Goal: Task Accomplishment & Management: Use online tool/utility

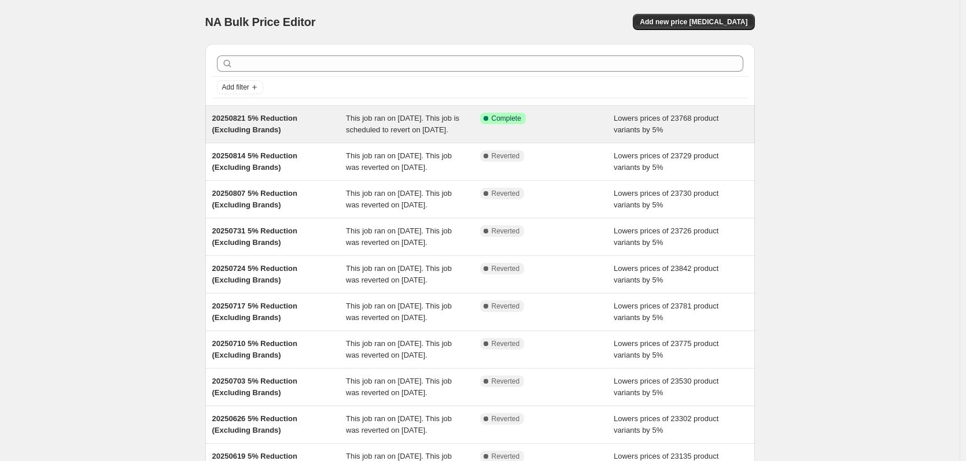
click at [593, 136] on div "Success Complete Complete" at bounding box center [547, 124] width 134 height 23
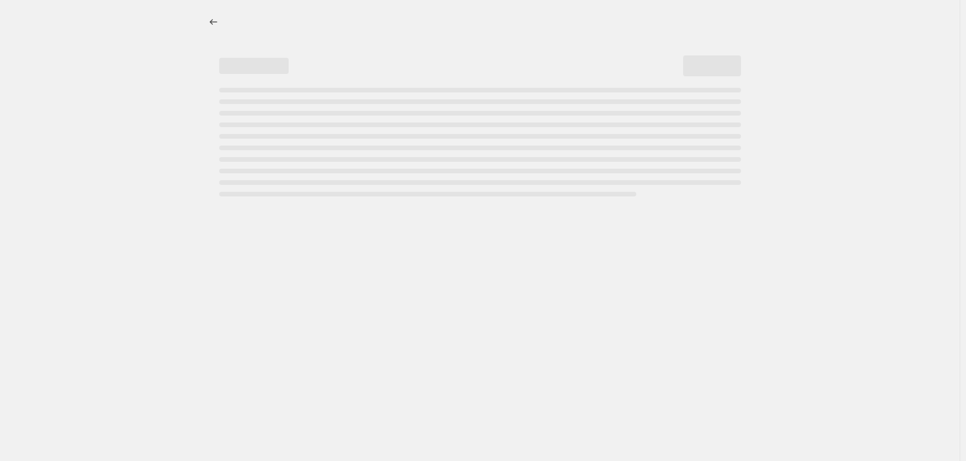
select select "percentage"
select select "no_change"
select select "vendor"
select select "not_equal"
select select "vendor"
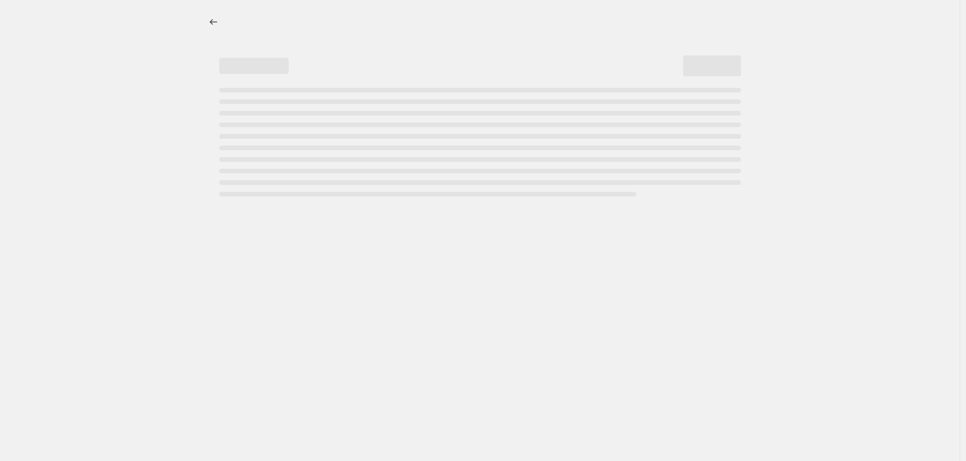
select select "not_equal"
select select "vendor"
select select "not_equal"
select select "vendor"
select select "not_equal"
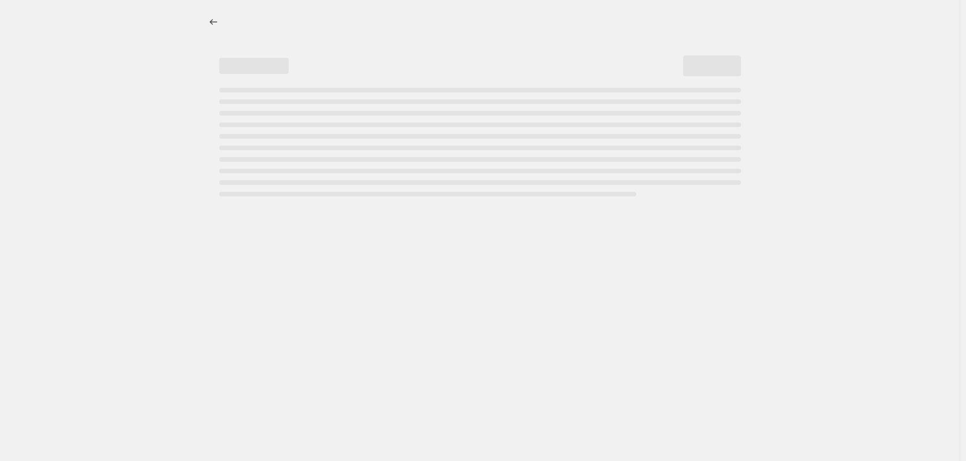
select select "vendor"
select select "not_equal"
select select "vendor"
select select "not_equal"
select select "product_status"
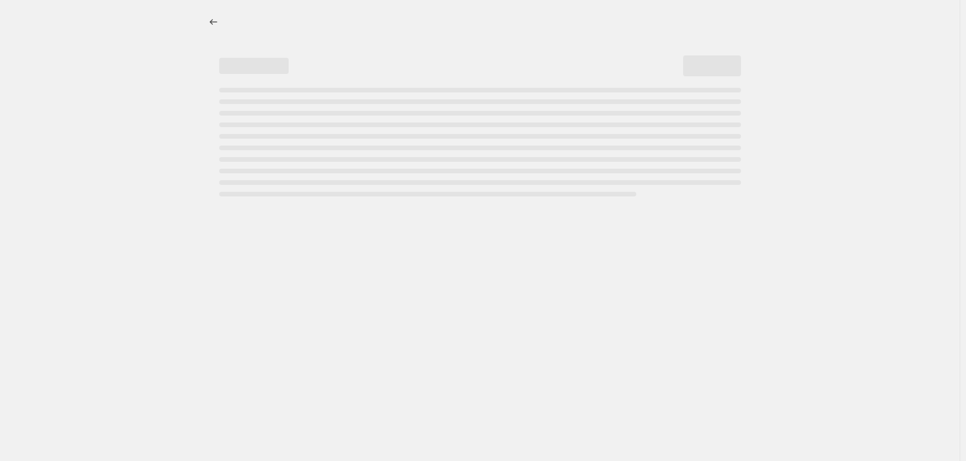
select select "not_equal"
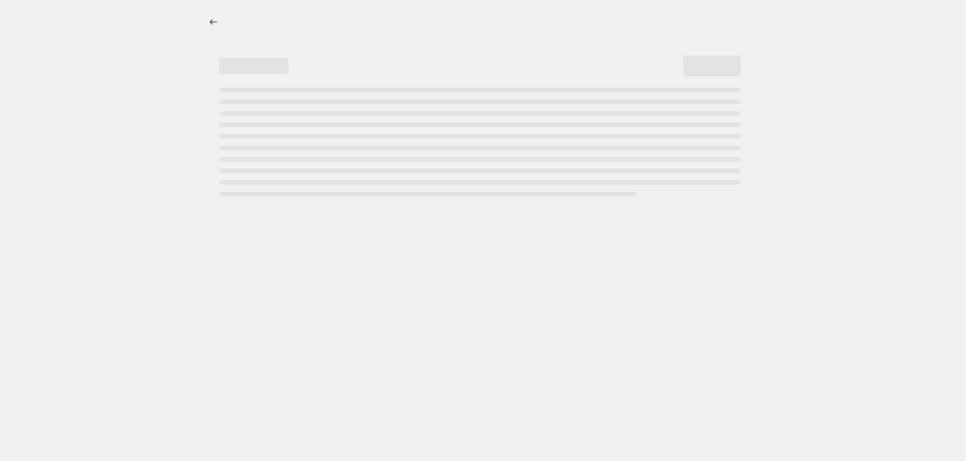
select select "not_equal"
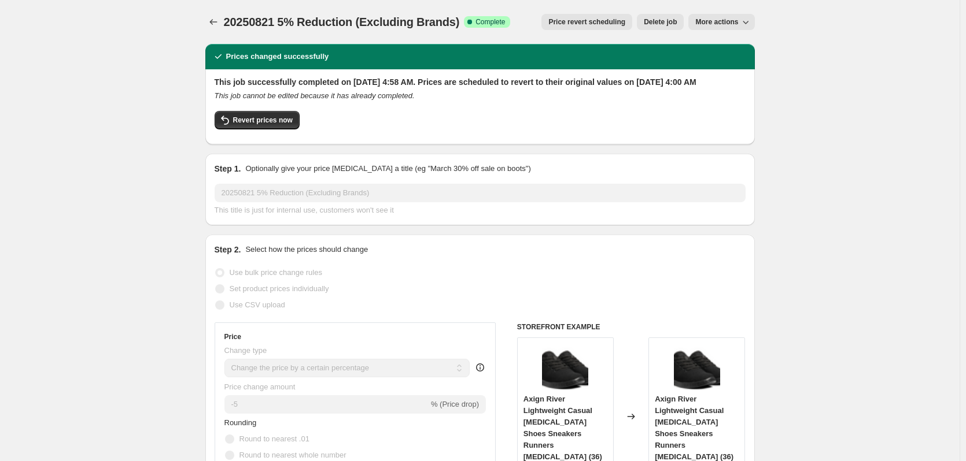
click at [736, 23] on span "More actions" at bounding box center [716, 21] width 43 height 9
click at [714, 43] on span "Copy to new job" at bounding box center [724, 46] width 54 height 9
select select "percentage"
select select "no_change"
select select "vendor"
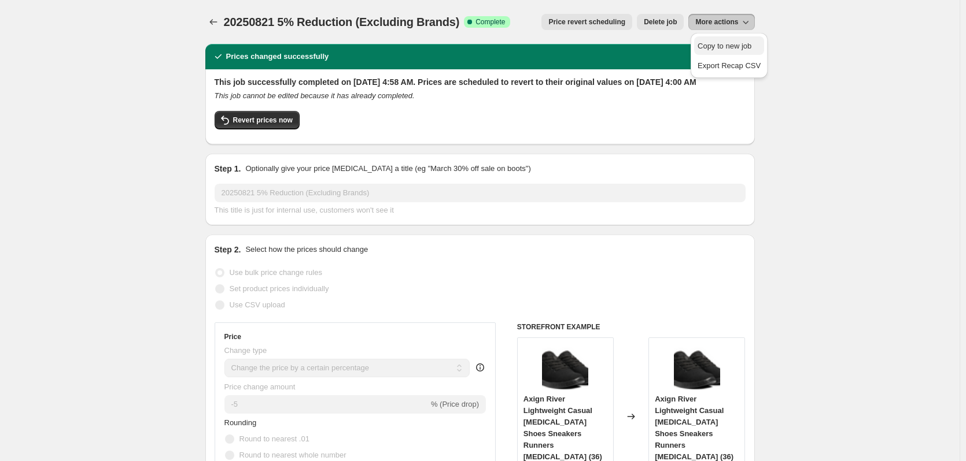
select select "not_equal"
select select "vendor"
select select "not_equal"
select select "vendor"
select select "not_equal"
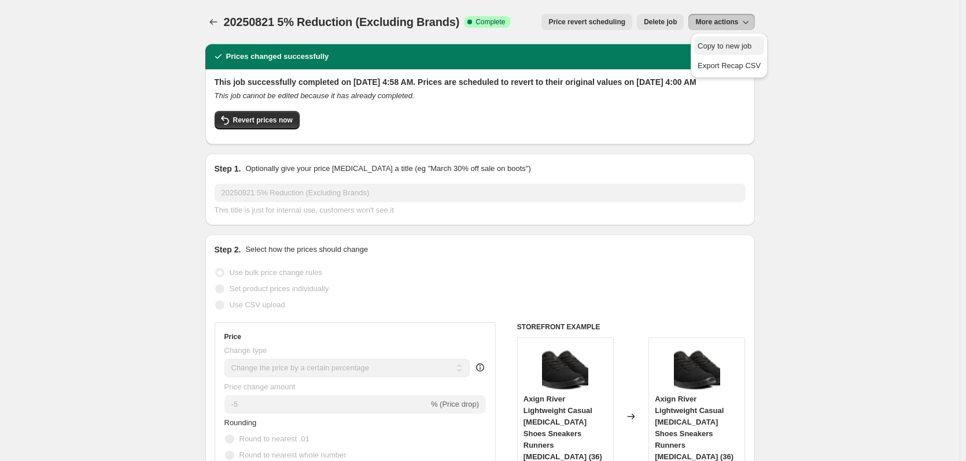
select select "vendor"
select select "not_equal"
select select "vendor"
select select "not_equal"
select select "vendor"
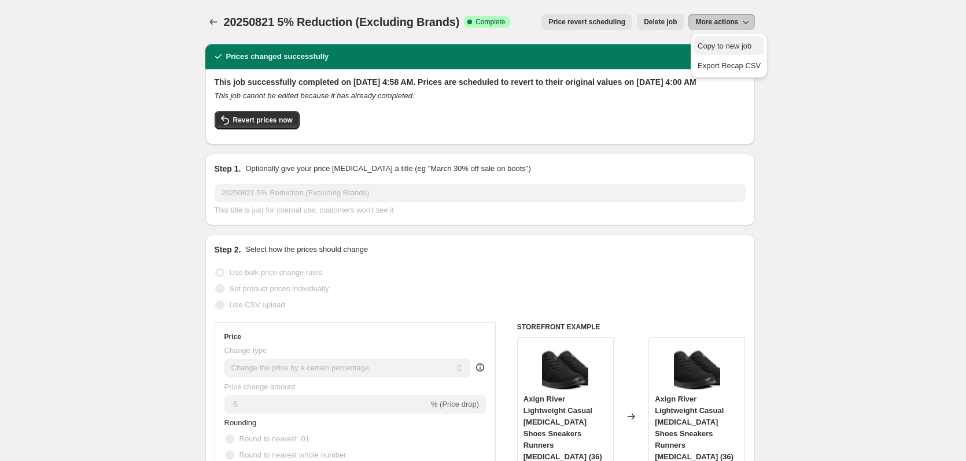
select select "not_equal"
select select "product_status"
select select "not_equal"
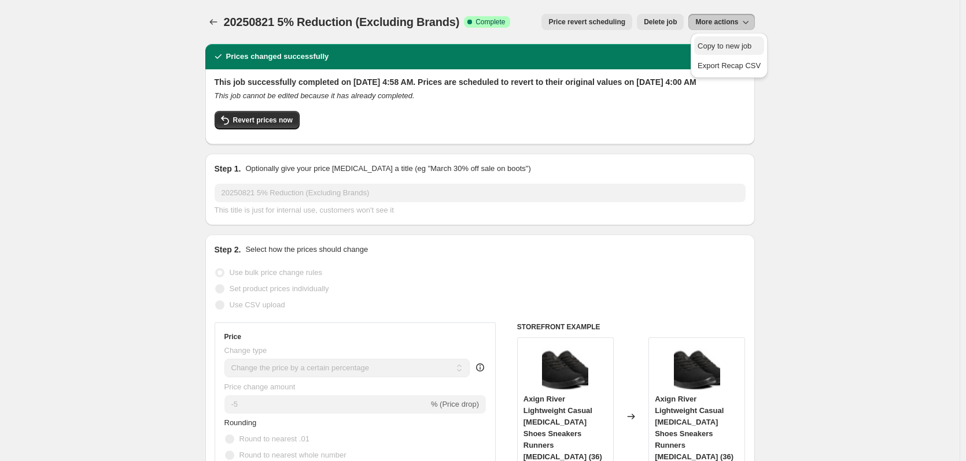
select select "not_equal"
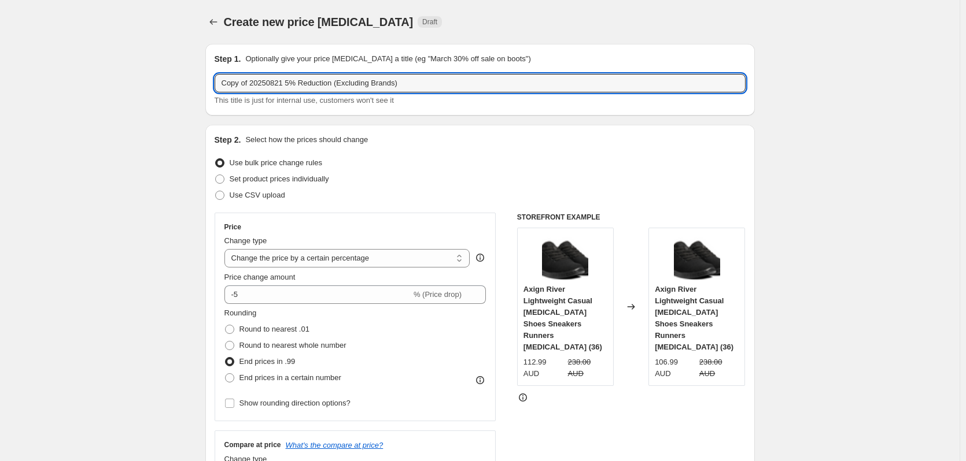
drag, startPoint x: 254, startPoint y: 84, endPoint x: 194, endPoint y: 91, distance: 61.1
click at [258, 82] on input "20250821 5% Reduction (Excluding Brands)" at bounding box center [480, 83] width 531 height 19
type input "20250828 5% Reduction (Excluding Brands)"
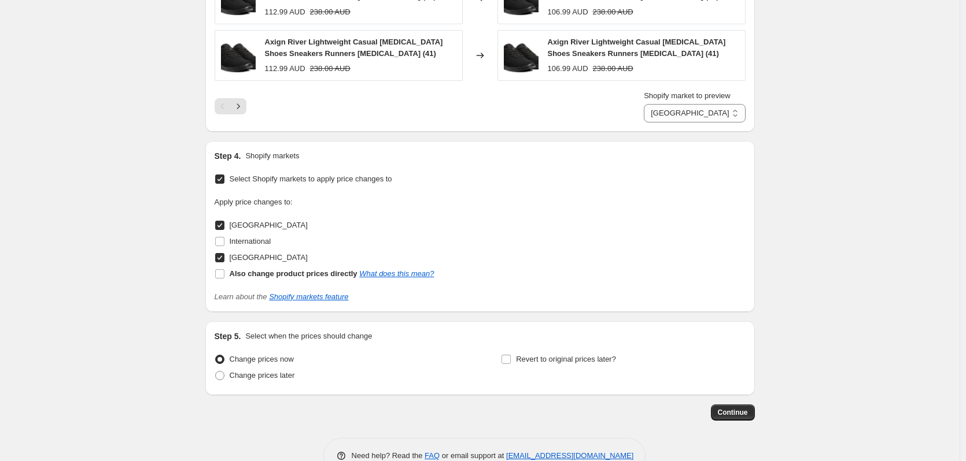
scroll to position [1380, 0]
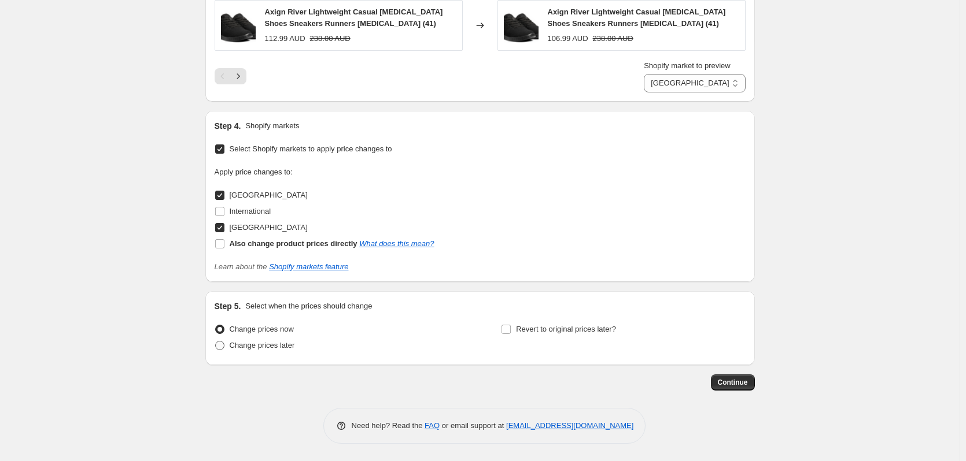
click at [290, 348] on span "Change prices later" at bounding box center [262, 345] width 65 height 9
click at [216, 342] on input "Change prices later" at bounding box center [215, 341] width 1 height 1
radio input "true"
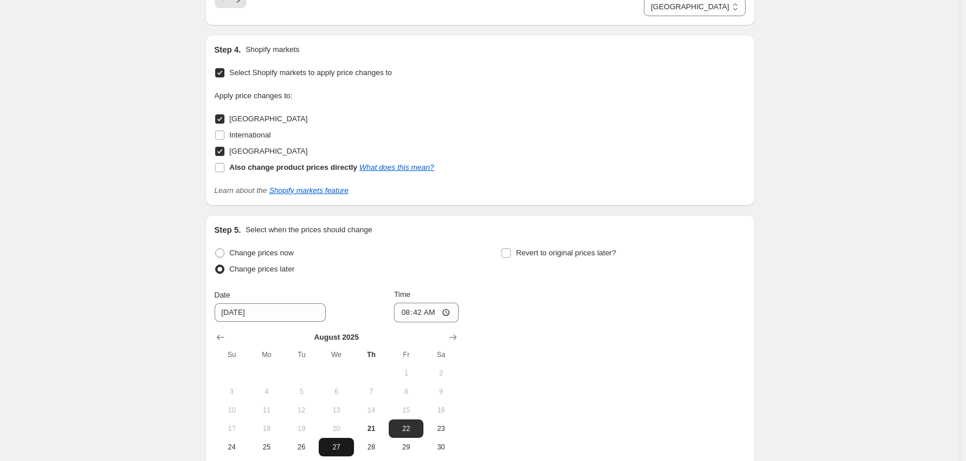
scroll to position [1553, 0]
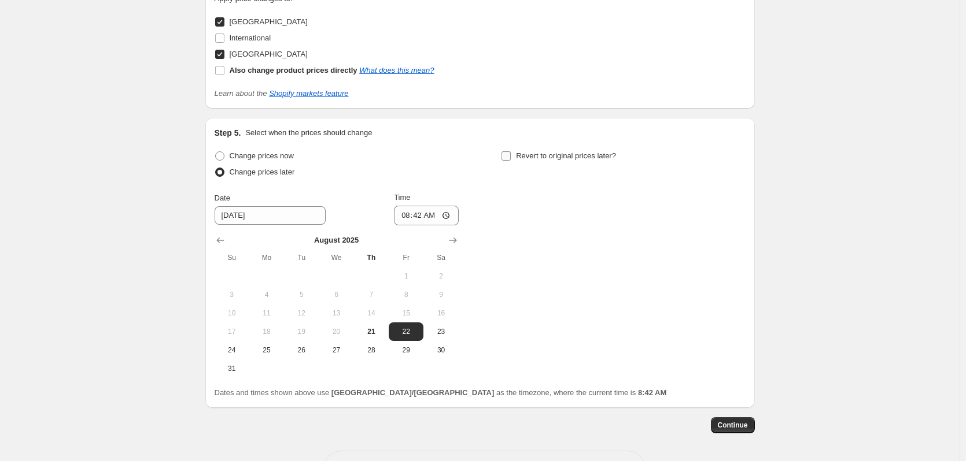
click at [511, 154] on input "Revert to original prices later?" at bounding box center [505, 156] width 9 height 9
checkbox input "true"
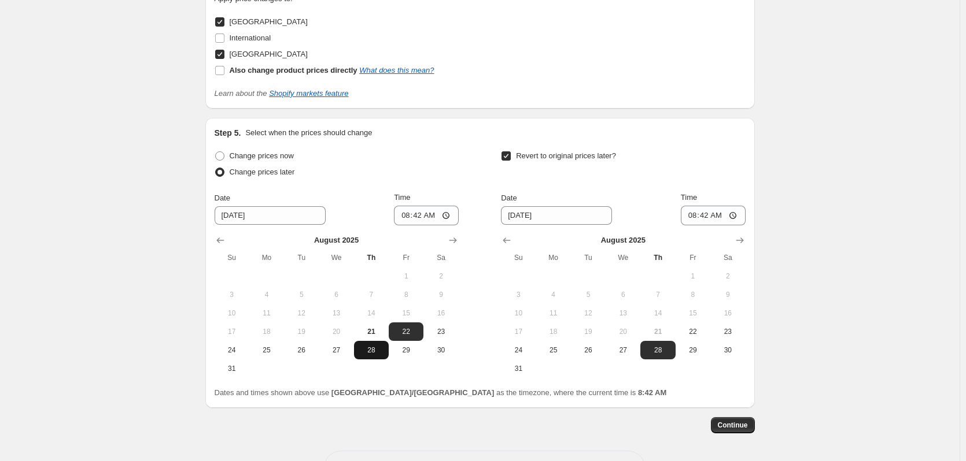
click at [379, 349] on span "28" at bounding box center [371, 350] width 25 height 9
type input "[DATE]"
click at [405, 217] on input "08:42" at bounding box center [426, 216] width 65 height 20
click at [417, 213] on input "04:40" at bounding box center [426, 216] width 65 height 20
type input "04:45"
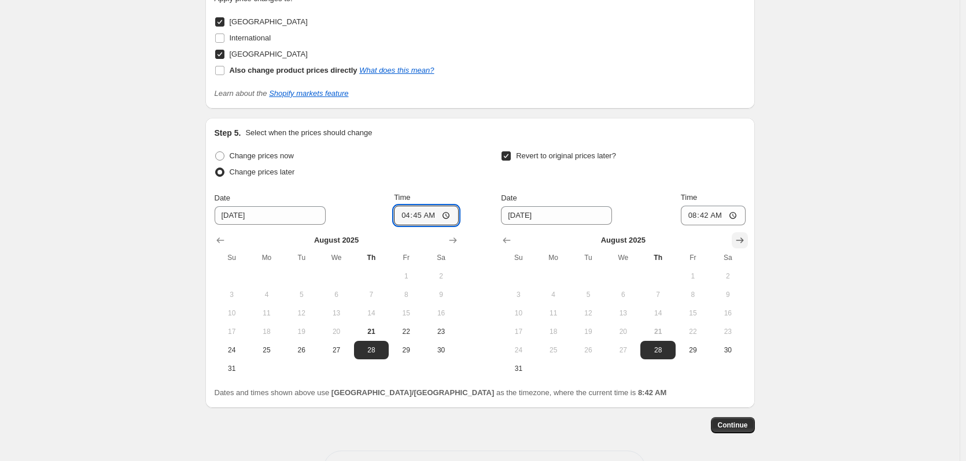
click at [742, 247] on button "Show next month, September 2025" at bounding box center [740, 240] width 16 height 16
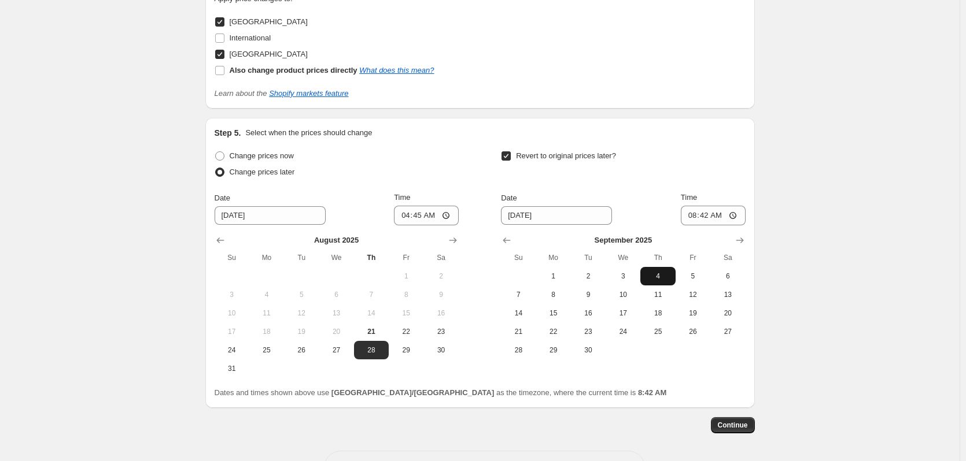
click at [656, 272] on span "4" at bounding box center [657, 276] width 25 height 9
type input "[DATE]"
click at [696, 214] on input "08:42" at bounding box center [713, 216] width 65 height 20
type input "04:00"
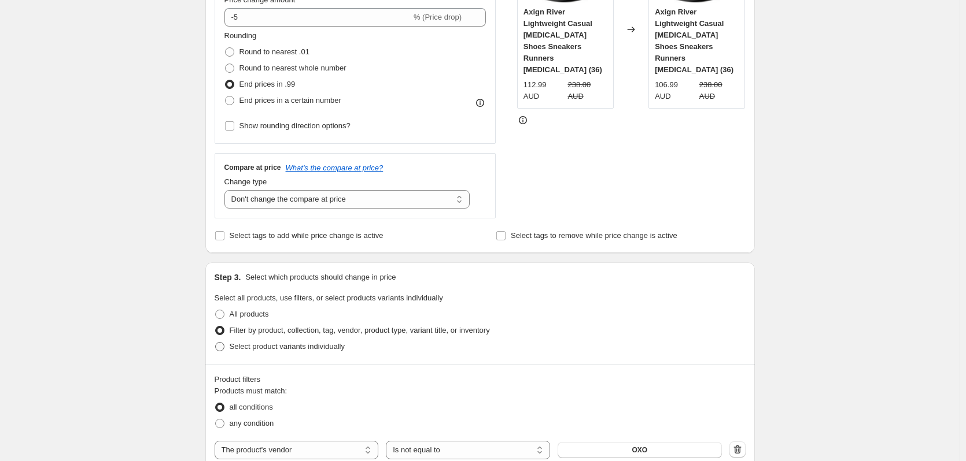
scroll to position [165, 0]
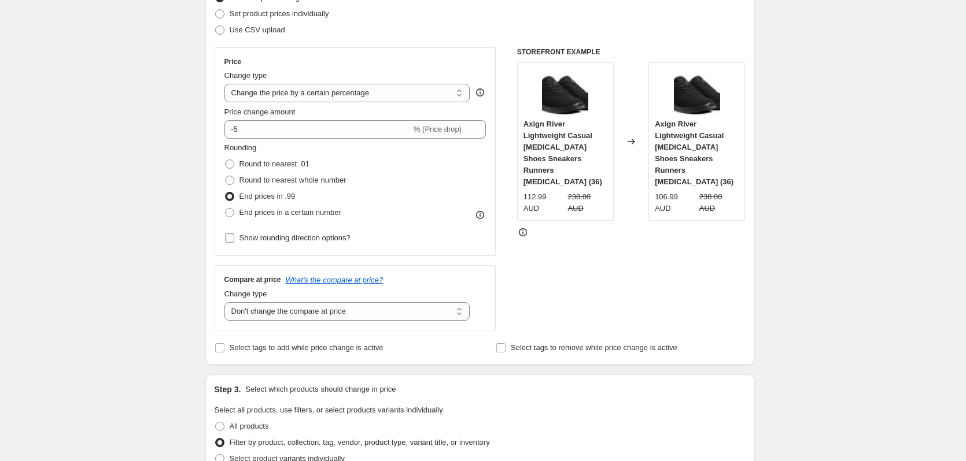
click at [251, 245] on label "Show rounding direction options?" at bounding box center [287, 238] width 126 height 16
click at [234, 243] on input "Show rounding direction options?" at bounding box center [229, 238] width 9 height 9
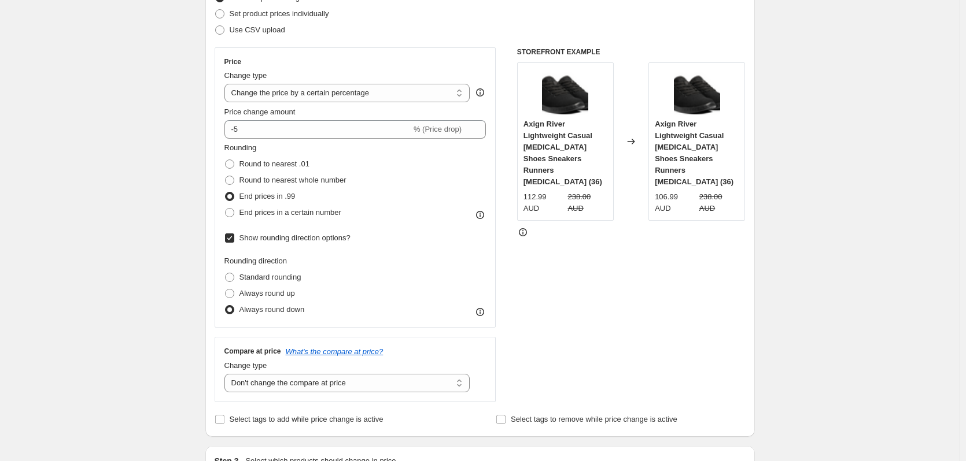
click at [251, 243] on span "Show rounding direction options?" at bounding box center [294, 238] width 111 height 12
click at [234, 243] on input "Show rounding direction options?" at bounding box center [229, 238] width 9 height 9
checkbox input "false"
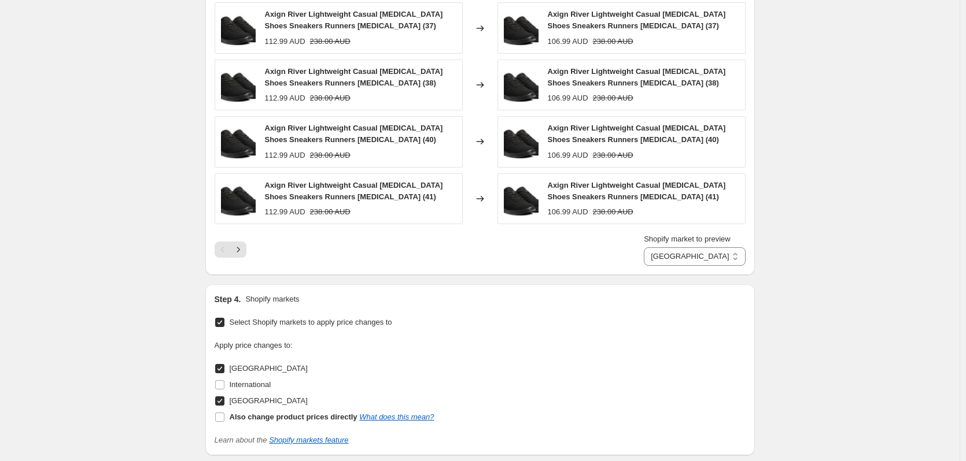
scroll to position [1596, 0]
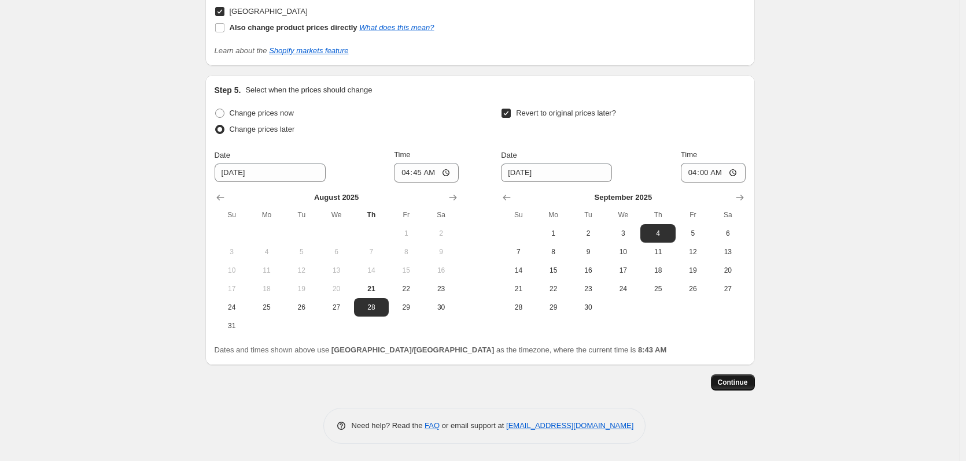
click at [741, 383] on span "Continue" at bounding box center [733, 382] width 30 height 9
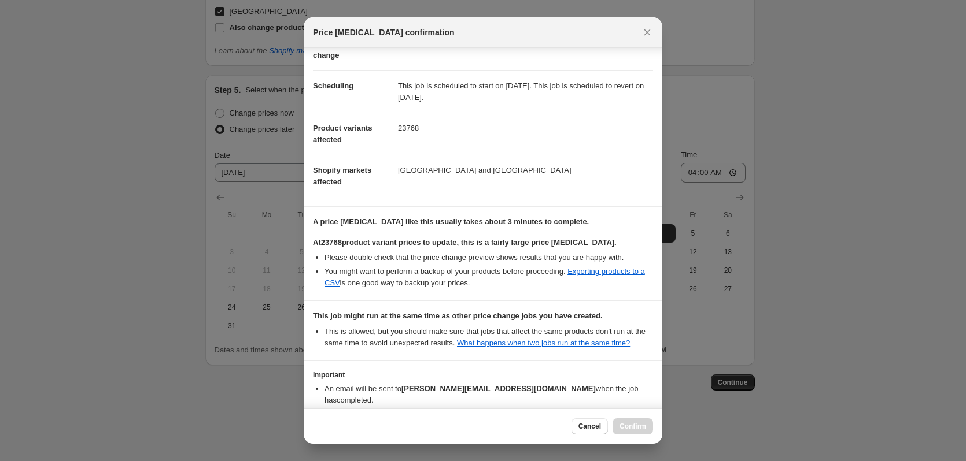
scroll to position [152, 0]
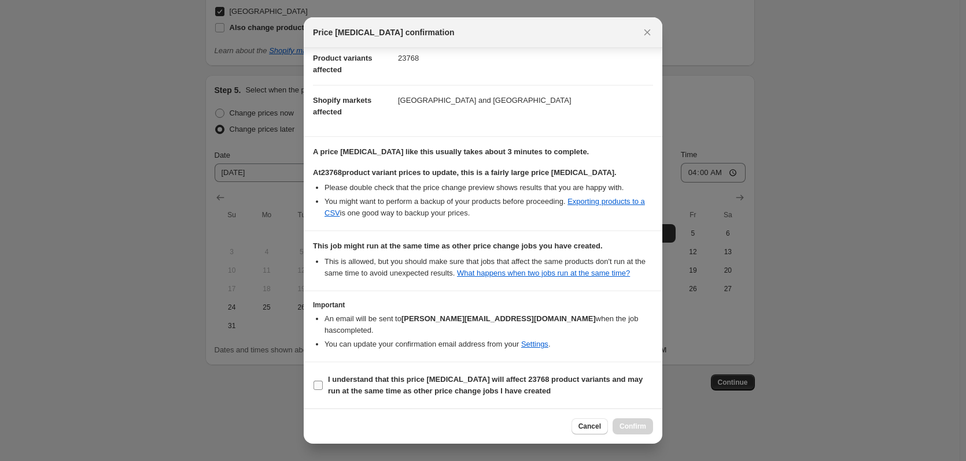
click at [335, 384] on b "I understand that this price [MEDICAL_DATA] will affect 23768 product variants …" at bounding box center [485, 385] width 315 height 20
click at [323, 384] on input "I understand that this price [MEDICAL_DATA] will affect 23768 product variants …" at bounding box center [317, 385] width 9 height 9
checkbox input "true"
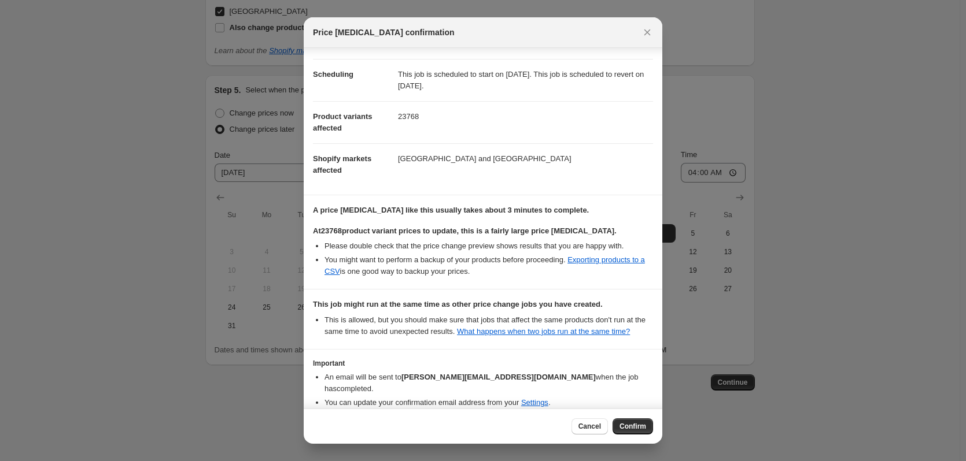
scroll to position [0, 0]
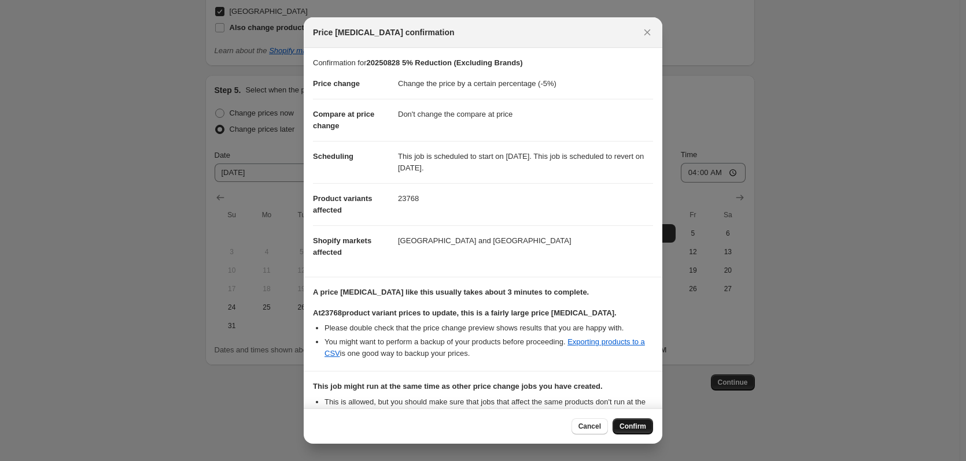
click at [631, 428] on span "Confirm" at bounding box center [632, 426] width 27 height 9
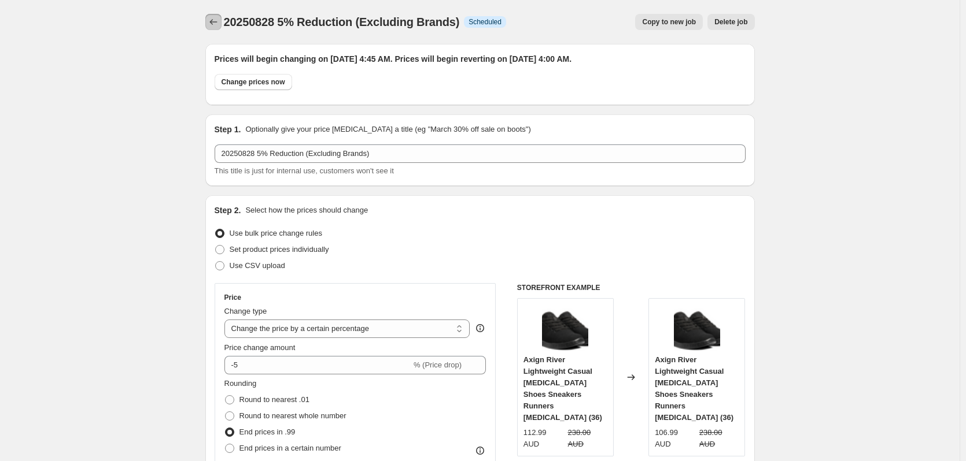
click at [213, 24] on icon "Price change jobs" at bounding box center [214, 22] width 12 height 12
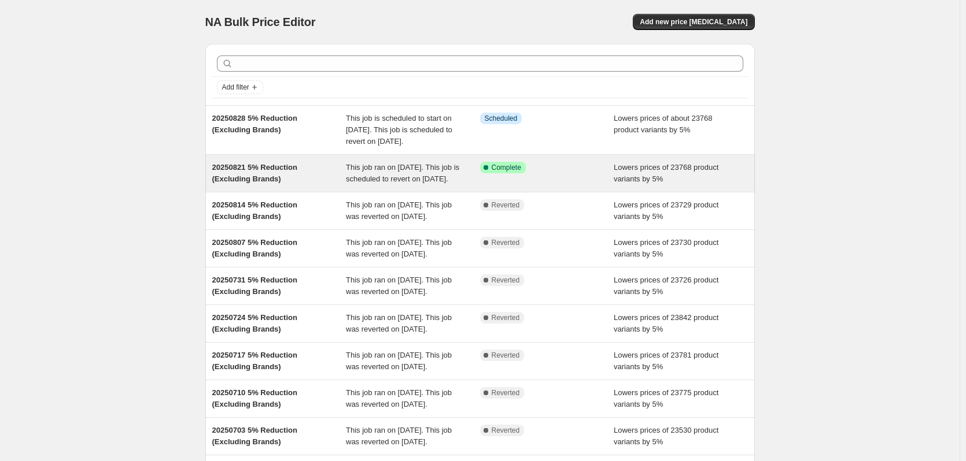
click at [590, 185] on div "Success Complete Complete" at bounding box center [547, 173] width 134 height 23
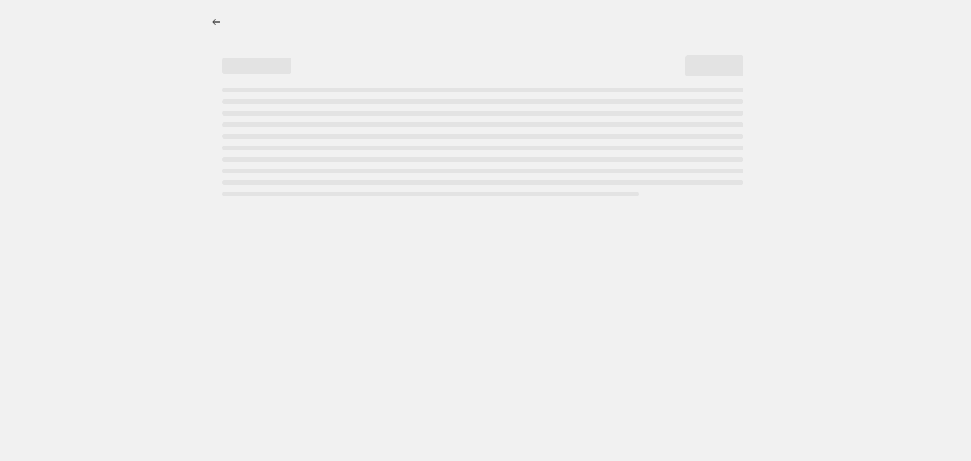
select select "percentage"
select select "no_change"
select select "vendor"
select select "not_equal"
select select "vendor"
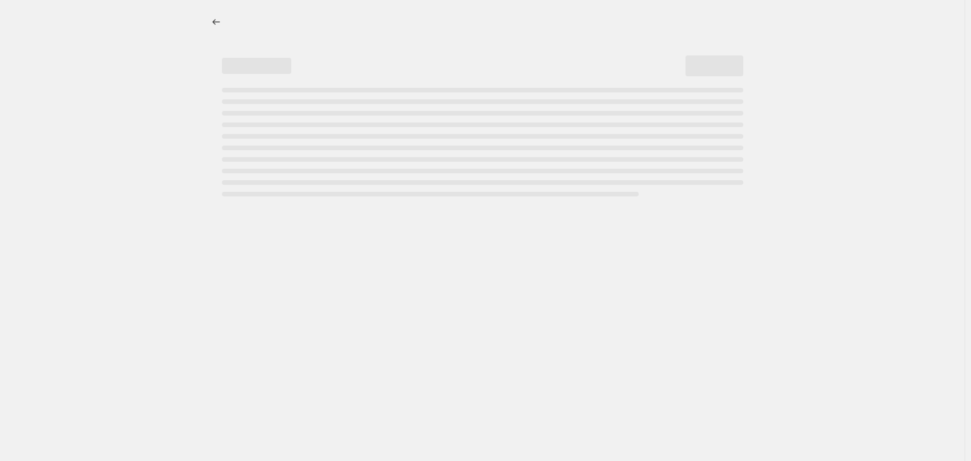
select select "not_equal"
select select "vendor"
select select "not_equal"
select select "vendor"
select select "not_equal"
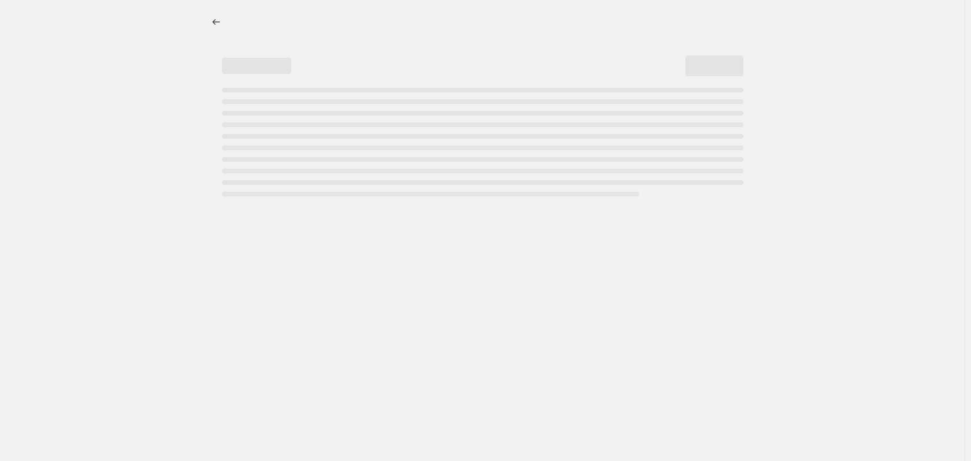
select select "vendor"
select select "not_equal"
select select "vendor"
select select "not_equal"
select select "product_status"
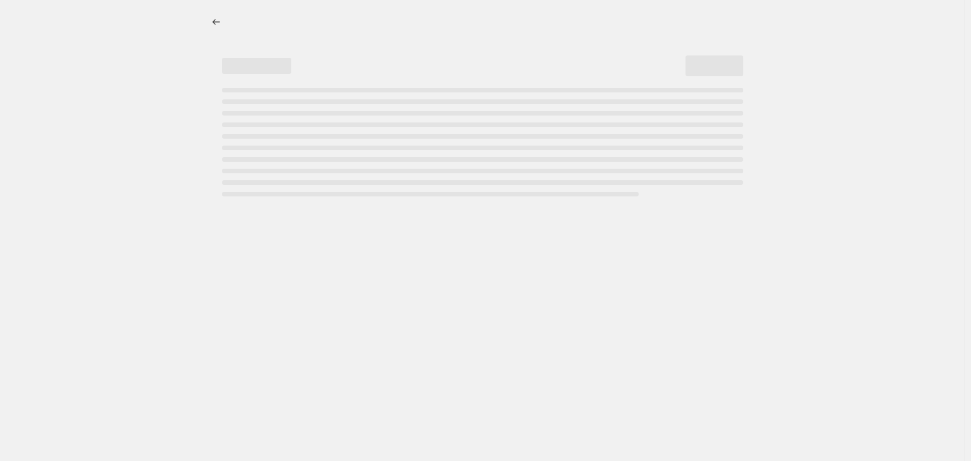
select select "not_equal"
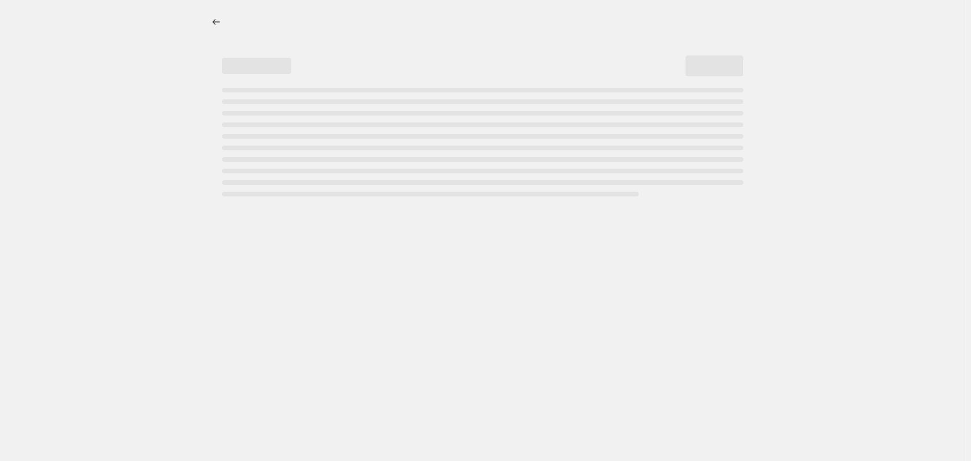
select select "not_equal"
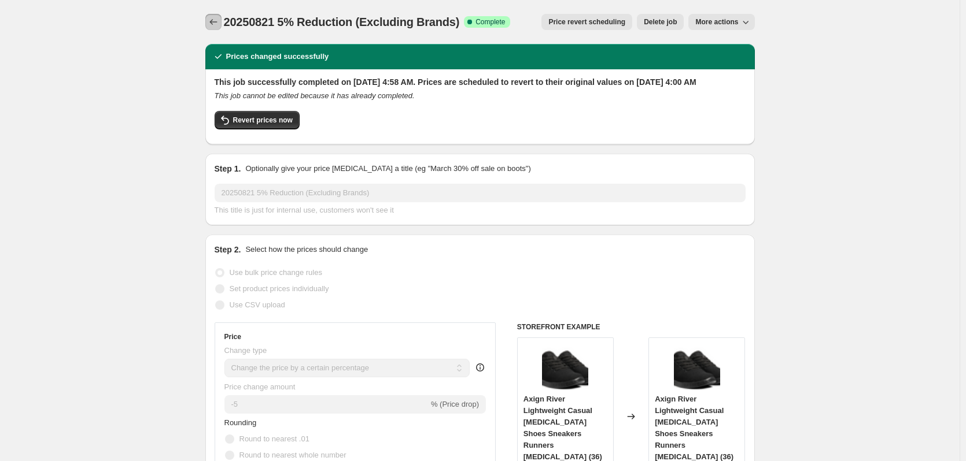
click at [213, 16] on button "Price change jobs" at bounding box center [213, 22] width 16 height 16
